Goal: Communication & Community: Answer question/provide support

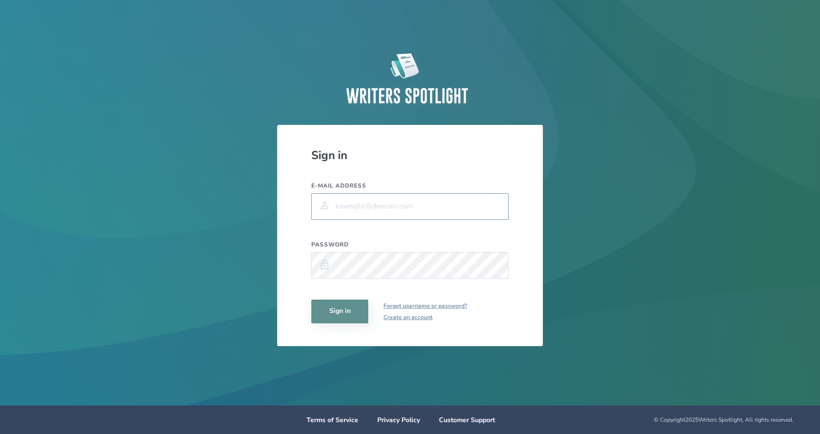
click at [378, 209] on input "E-mail address" at bounding box center [410, 206] width 198 height 27
click at [0, 433] on com-1password-button at bounding box center [0, 434] width 0 height 0
type input "[EMAIL_ADDRESS][DOMAIN_NAME]"
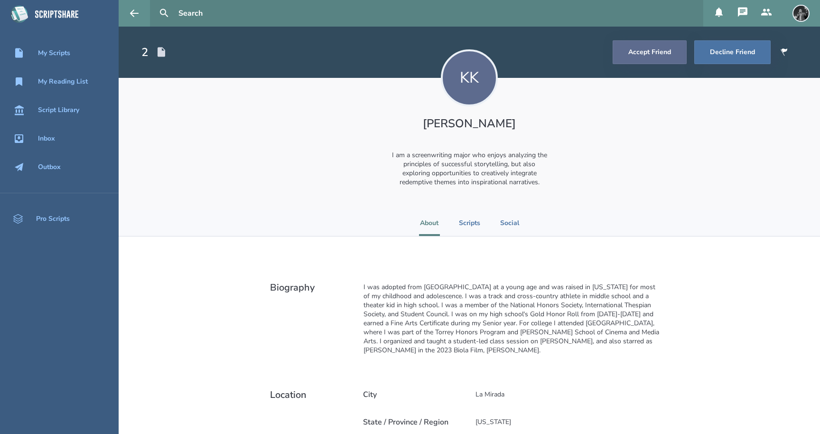
click at [660, 55] on button "Accept Friend" at bounding box center [650, 52] width 74 height 24
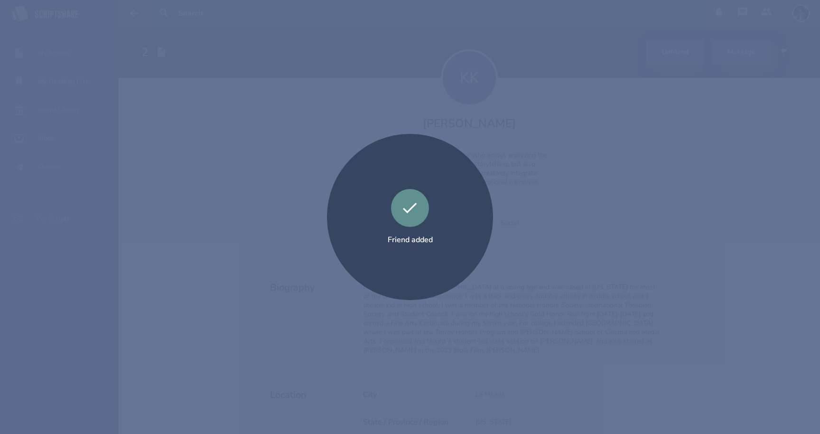
click at [227, 198] on div "Friend added" at bounding box center [410, 217] width 820 height 434
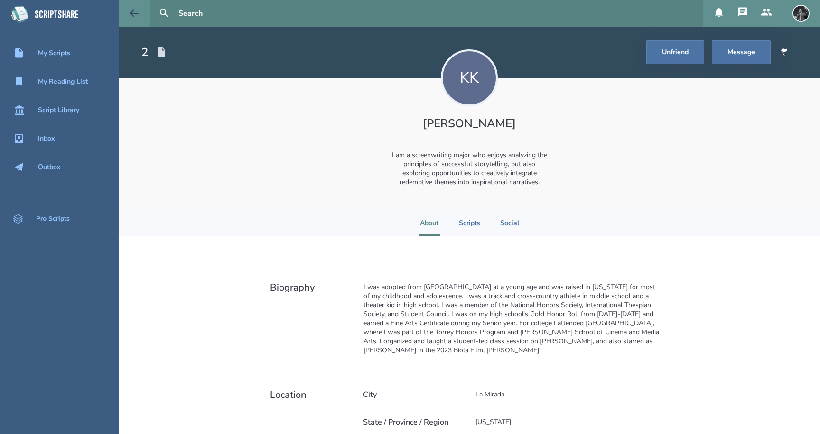
click at [135, 13] on icon at bounding box center [134, 12] width 9 height 7
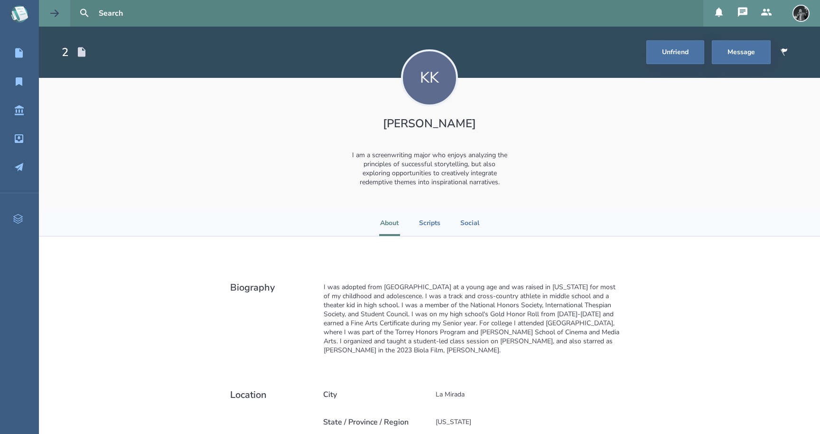
click at [52, 13] on icon at bounding box center [54, 12] width 9 height 7
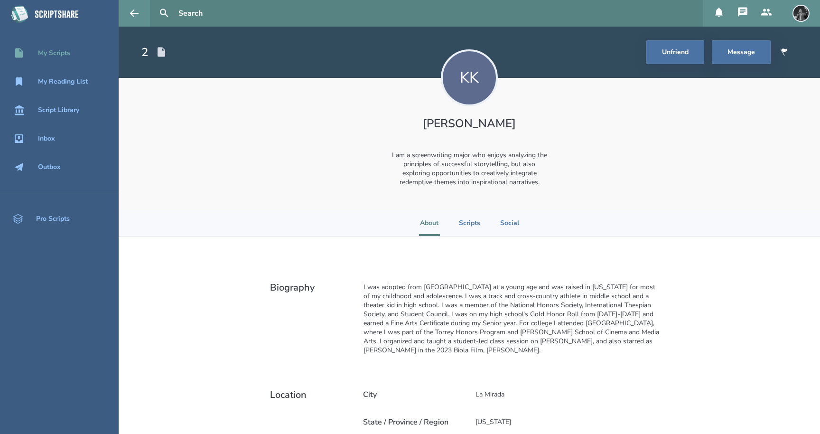
click at [31, 48] on div "My Scripts" at bounding box center [59, 52] width 119 height 11
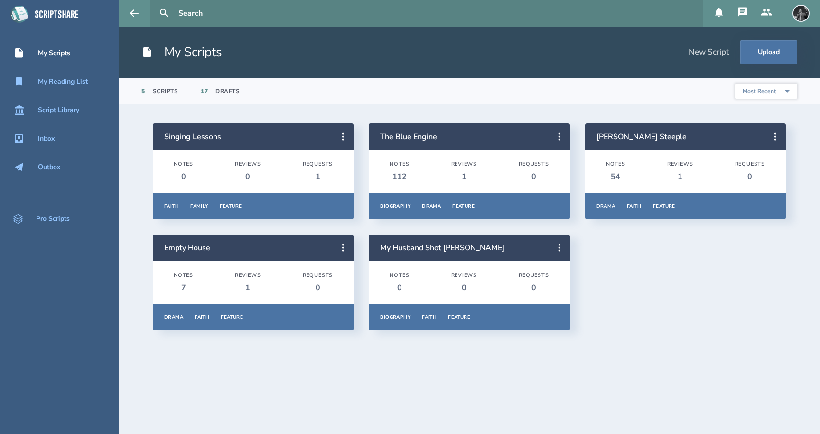
click at [317, 176] on div "1" at bounding box center [318, 176] width 30 height 10
click at [311, 166] on div "Requests" at bounding box center [318, 164] width 30 height 7
click at [343, 136] on icon at bounding box center [343, 137] width 2 height 8
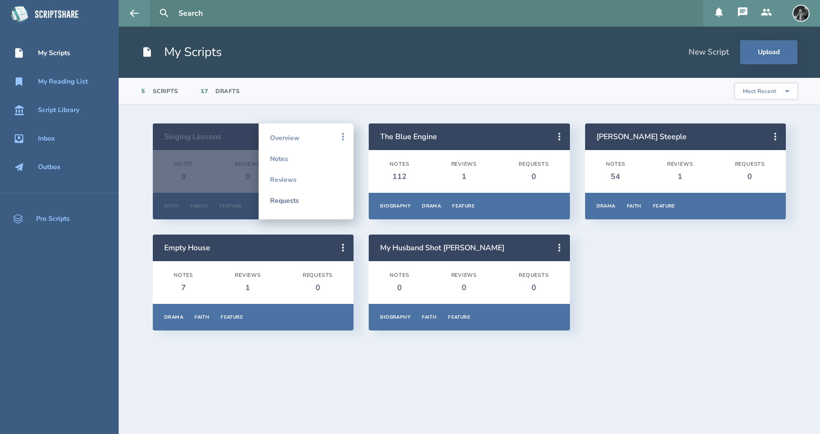
click at [297, 203] on link "Requests" at bounding box center [306, 200] width 72 height 21
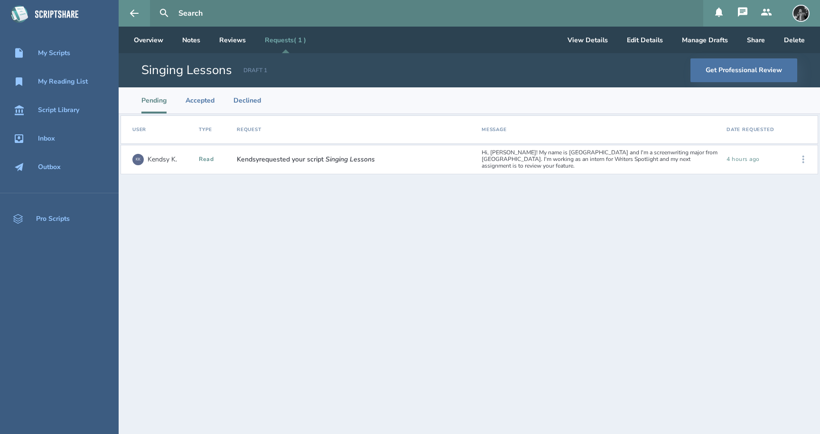
click at [803, 159] on icon at bounding box center [804, 160] width 2 height 8
click at [786, 157] on div "Accept" at bounding box center [774, 159] width 58 height 21
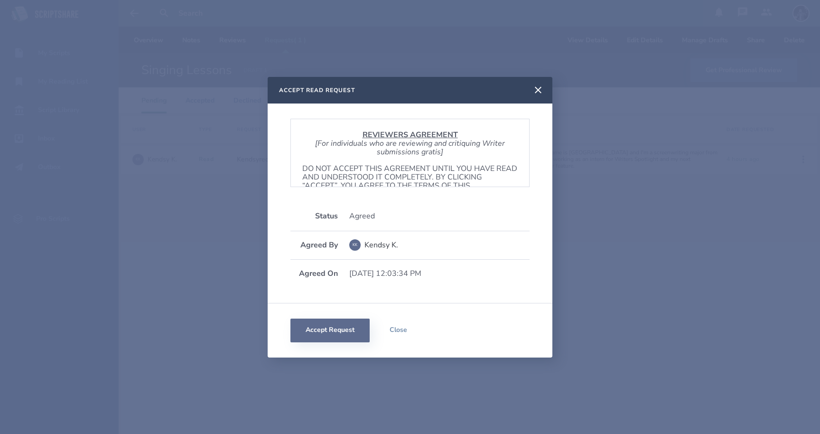
click at [323, 331] on button "Accept Request" at bounding box center [330, 331] width 79 height 24
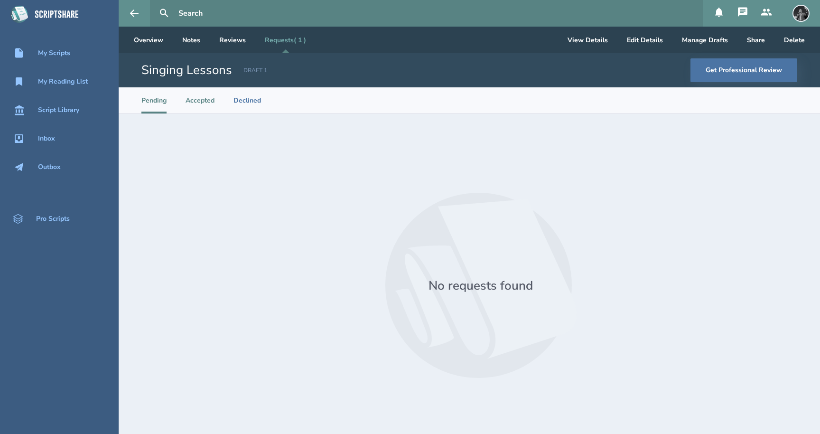
click at [198, 101] on li "Accepted" at bounding box center [200, 100] width 29 height 26
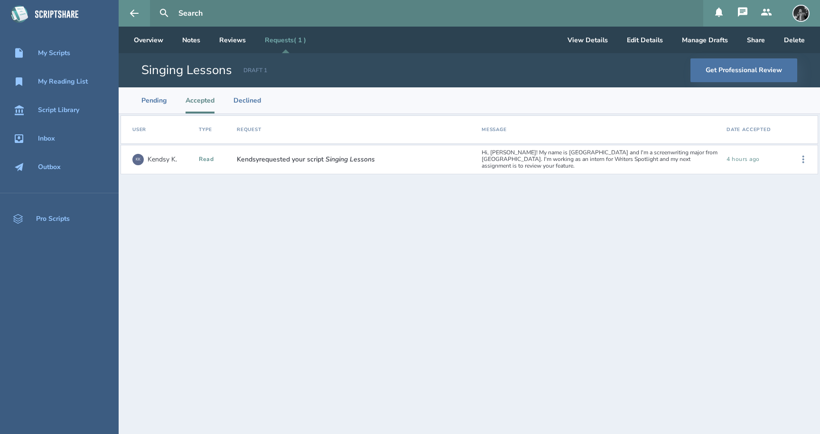
click at [289, 167] on div "Kendsy requested your script Singing Lessons" at bounding box center [355, 159] width 245 height 15
click at [589, 154] on div "Hi, [PERSON_NAME]! My name is [GEOGRAPHIC_DATA] and I'm a screenwriting major f…" at bounding box center [600, 159] width 245 height 27
click at [57, 53] on div "My Scripts" at bounding box center [54, 53] width 32 height 8
